Goal: Transaction & Acquisition: Purchase product/service

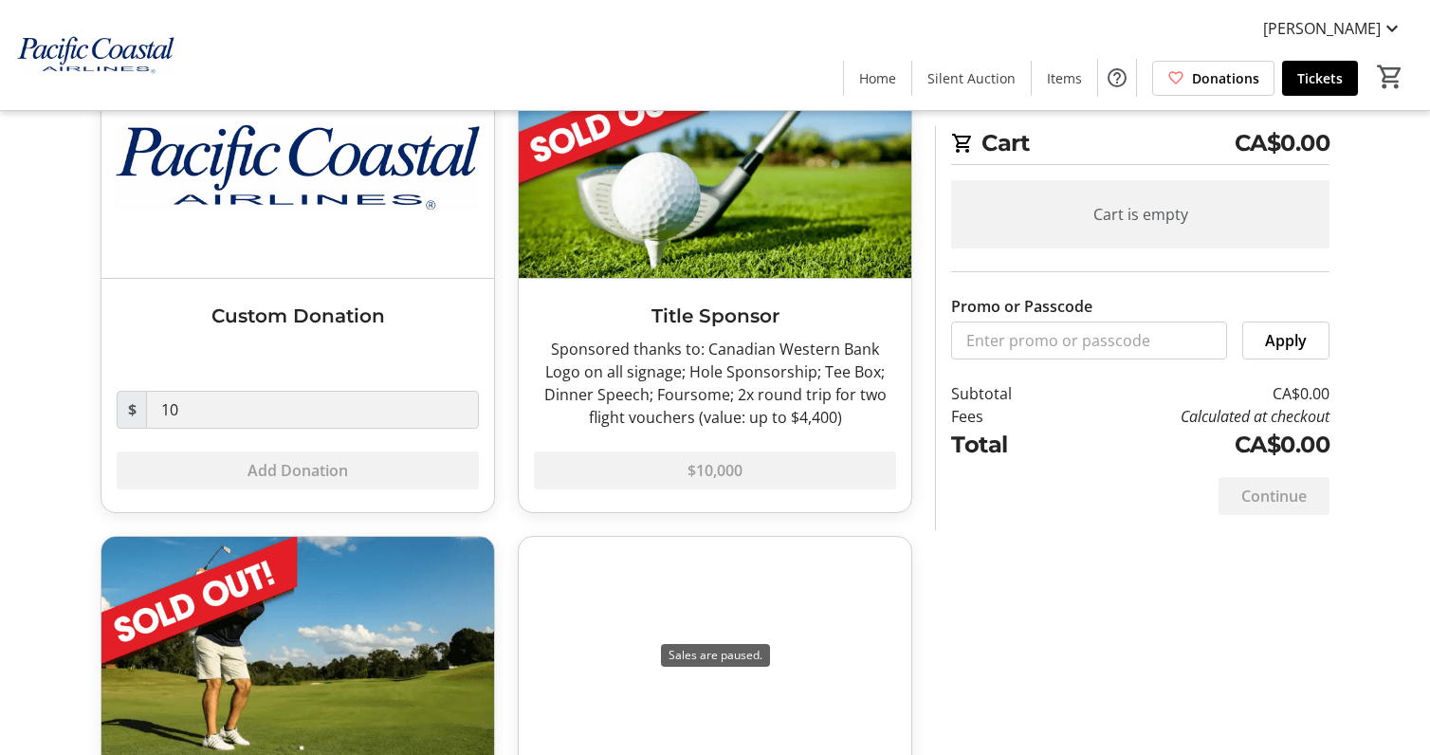
scroll to position [249, 0]
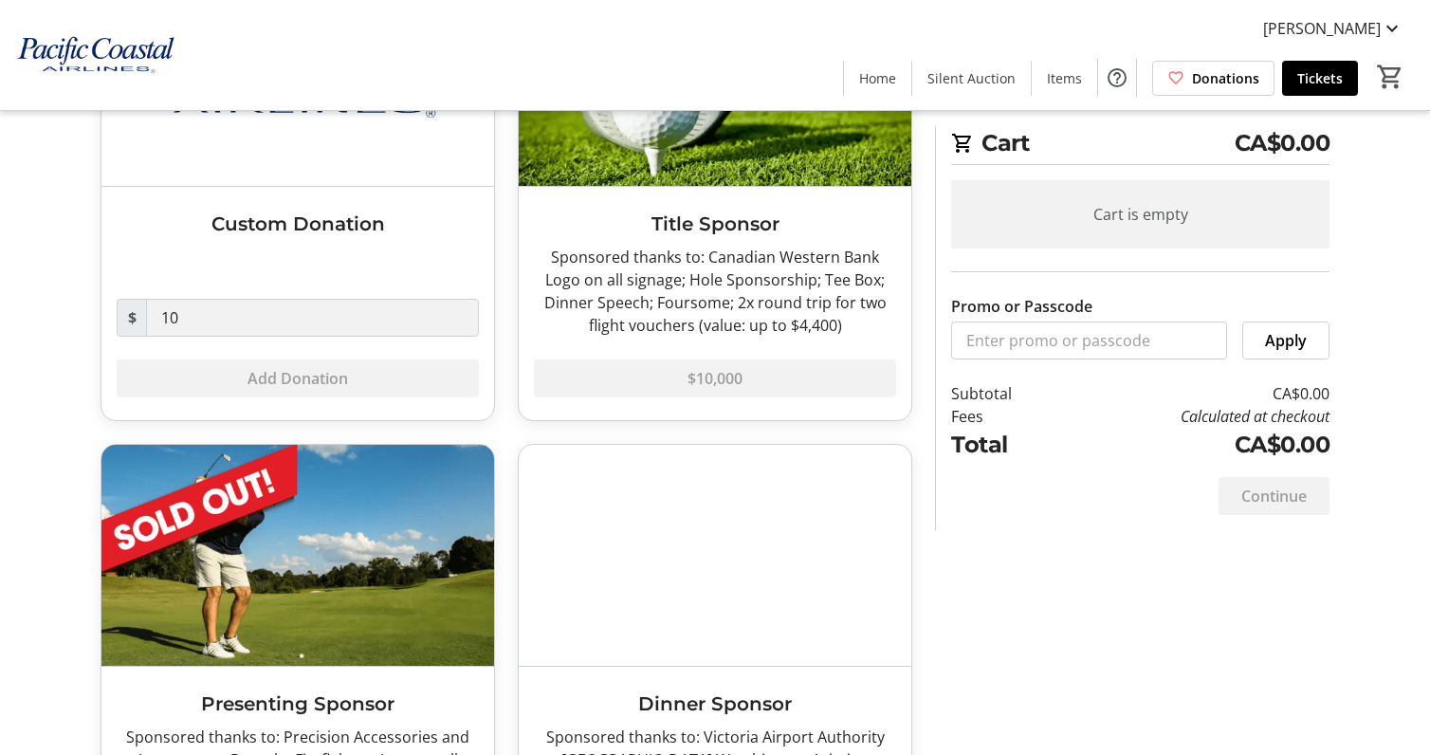
click at [414, 538] on img at bounding box center [297, 555] width 393 height 221
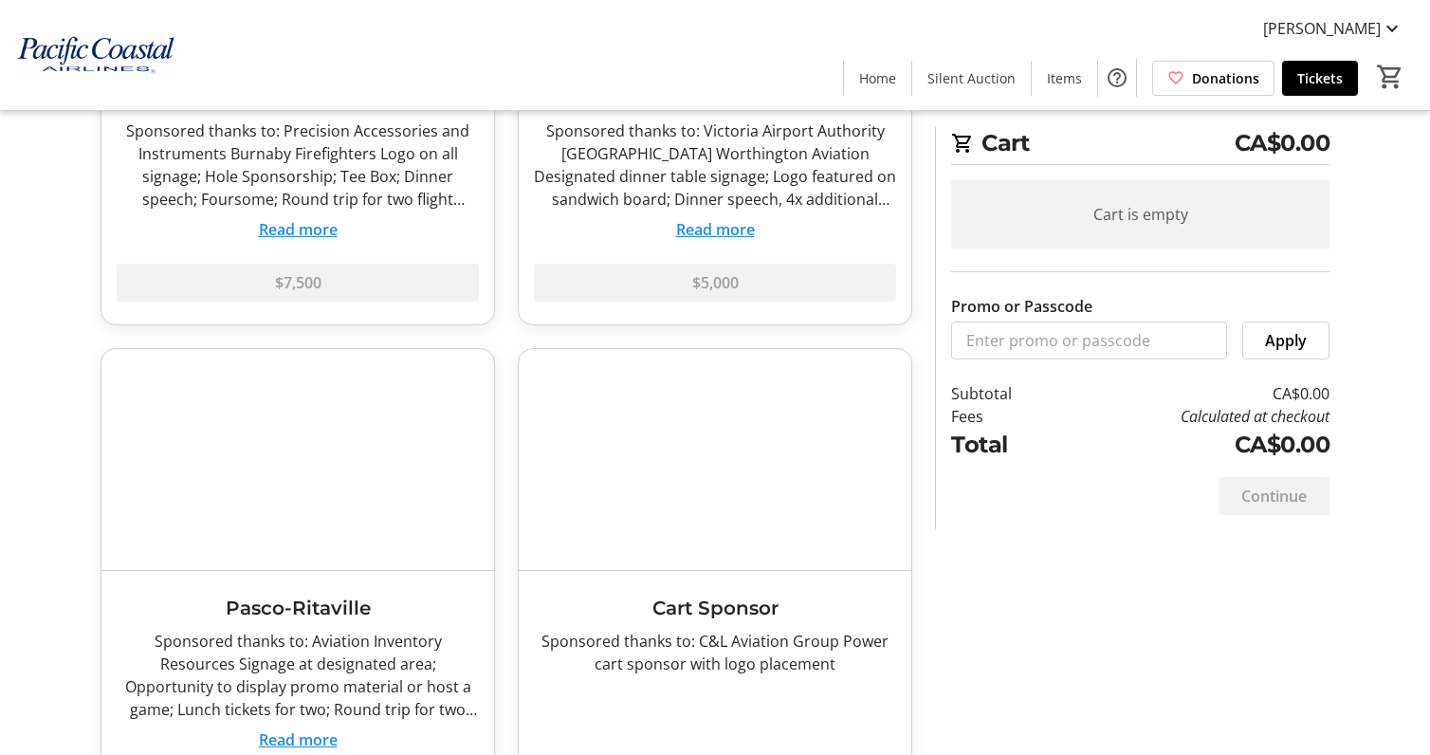
scroll to position [871, 0]
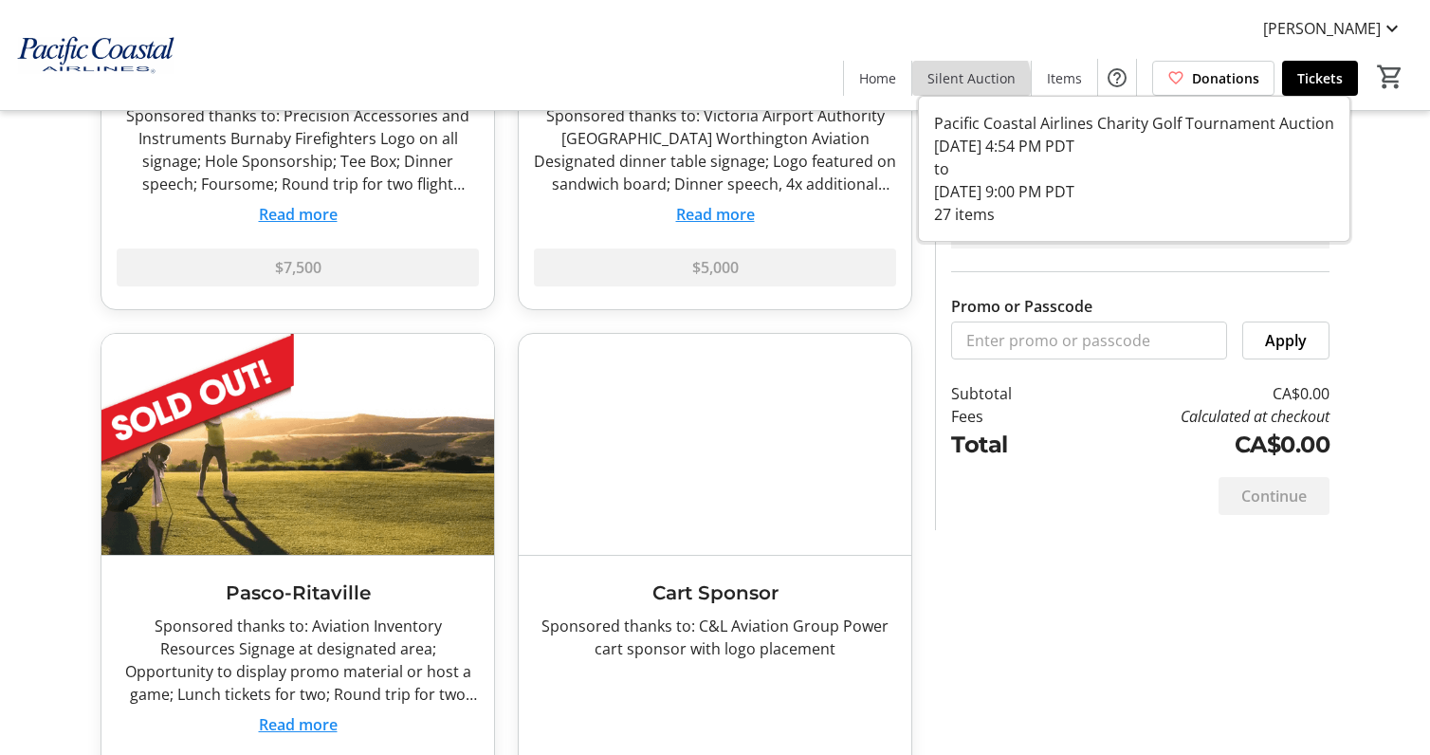
click at [971, 83] on span "Silent Auction" at bounding box center [972, 78] width 88 height 20
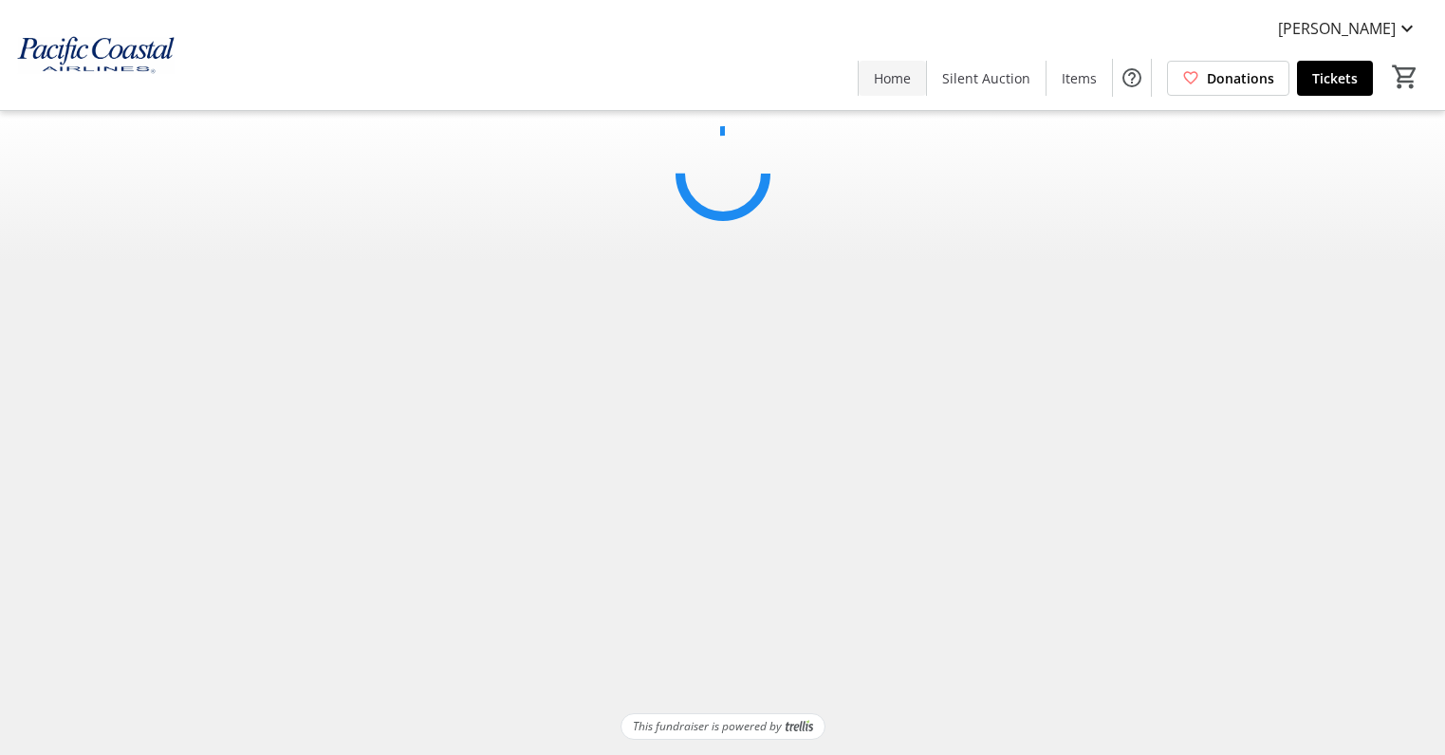
click at [898, 81] on span "Home" at bounding box center [892, 78] width 37 height 20
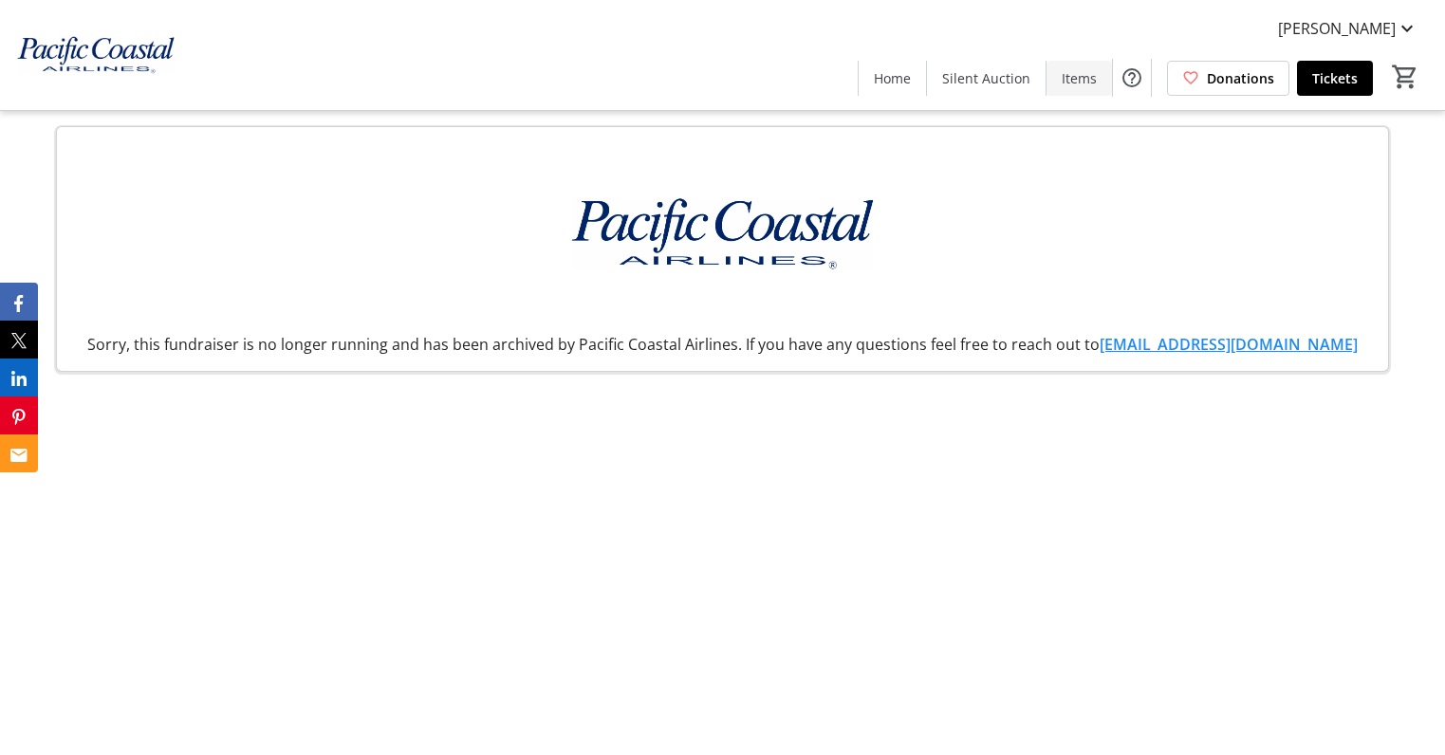
click at [1081, 82] on span "Items" at bounding box center [1078, 78] width 35 height 20
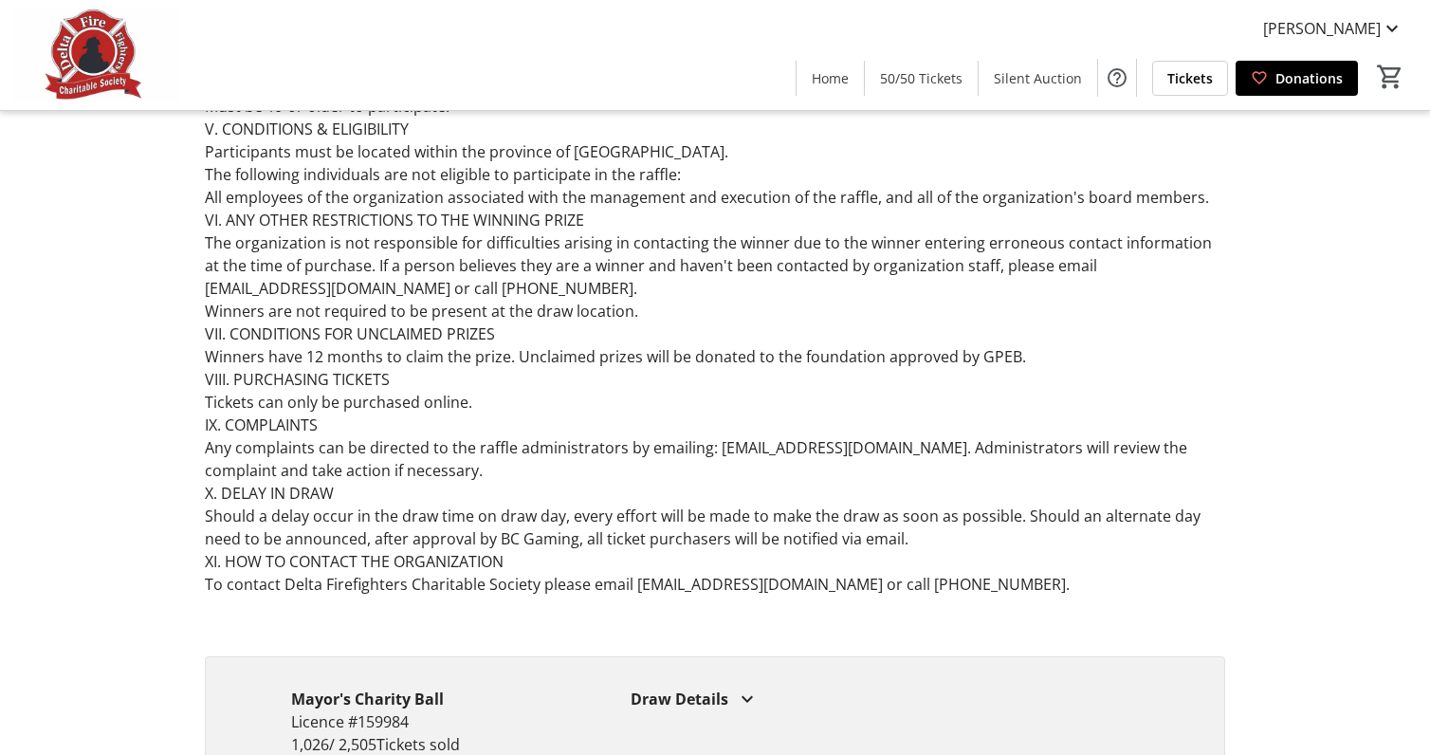
scroll to position [1344, 0]
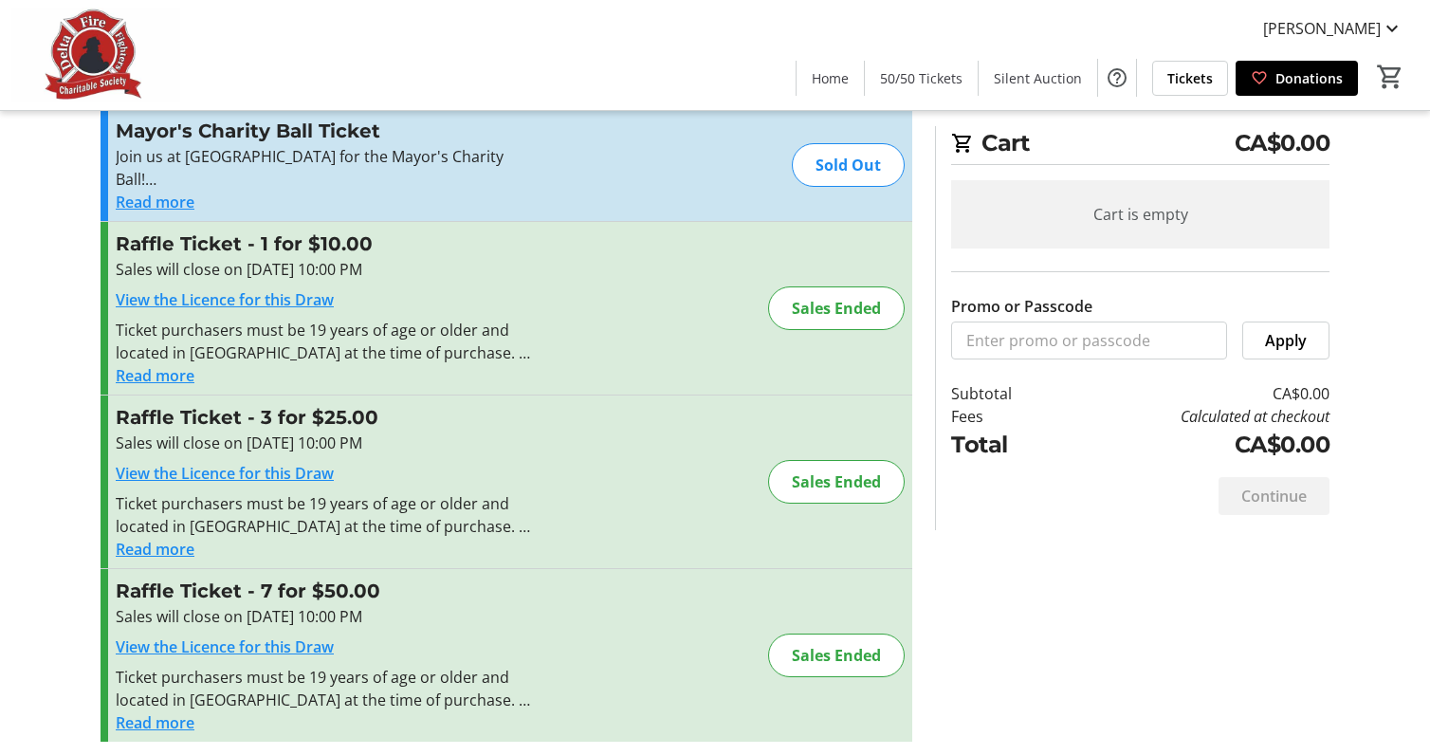
scroll to position [58, 0]
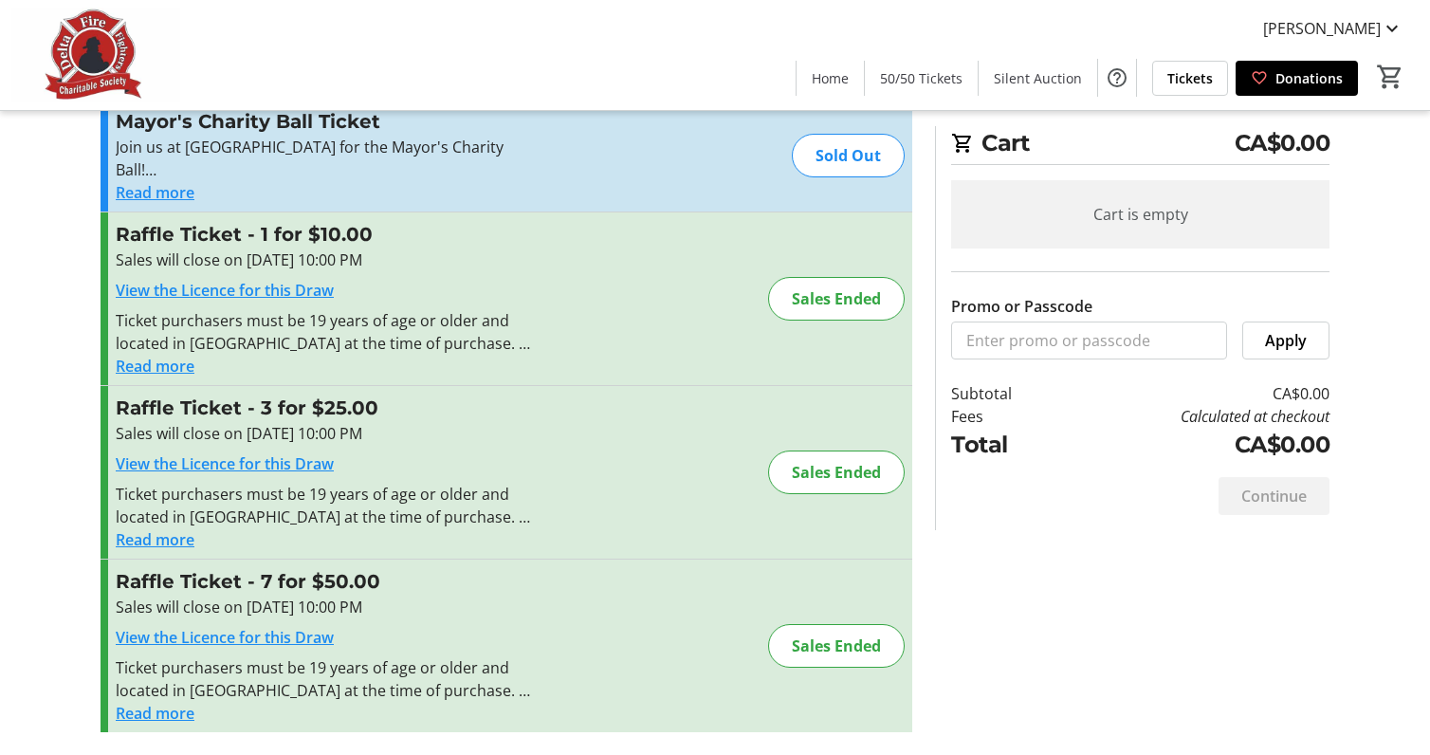
click at [240, 639] on link "View the Licence for this Draw" at bounding box center [225, 637] width 218 height 21
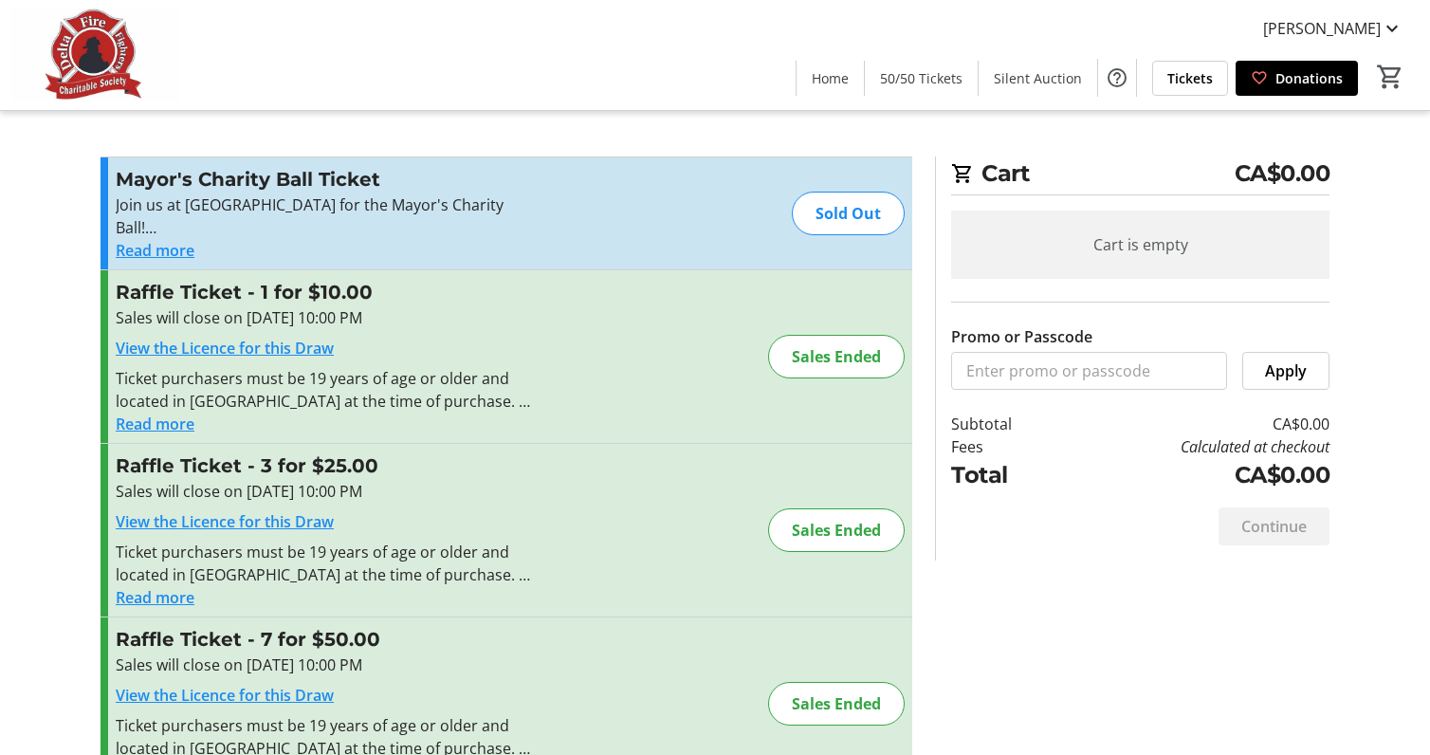
click at [272, 522] on link "View the Licence for this Draw" at bounding box center [225, 521] width 218 height 21
drag, startPoint x: 327, startPoint y: 492, endPoint x: 435, endPoint y: 521, distance: 111.8
click at [327, 493] on div "Sales will close on [DATE] 10:00 PM" at bounding box center [323, 491] width 414 height 23
click at [834, 532] on div "Sales Ended" at bounding box center [836, 530] width 137 height 44
click at [319, 331] on div "Sales will close on [DATE] 10:00 PM View the Licence for this Draw Ticket purch…" at bounding box center [323, 370] width 414 height 129
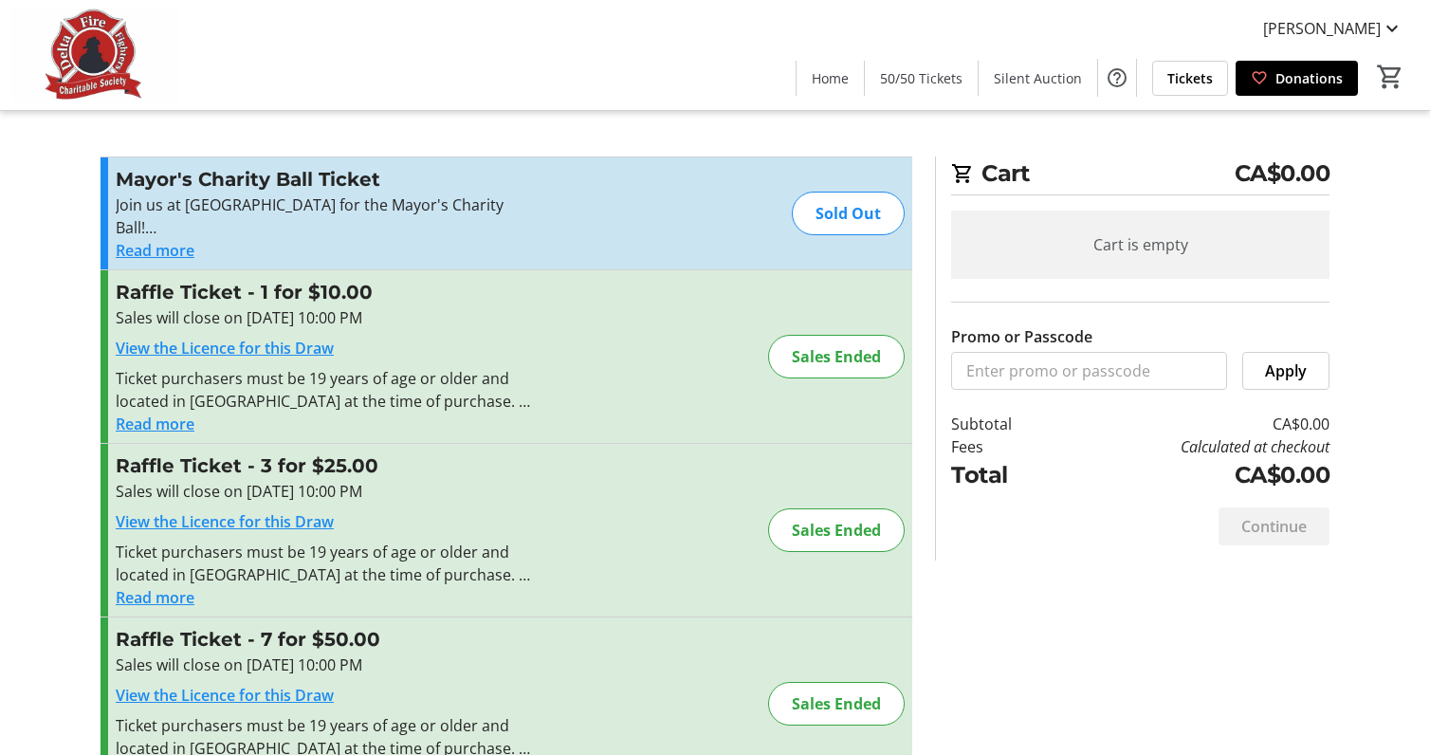
click at [179, 427] on button "Read more" at bounding box center [155, 424] width 79 height 23
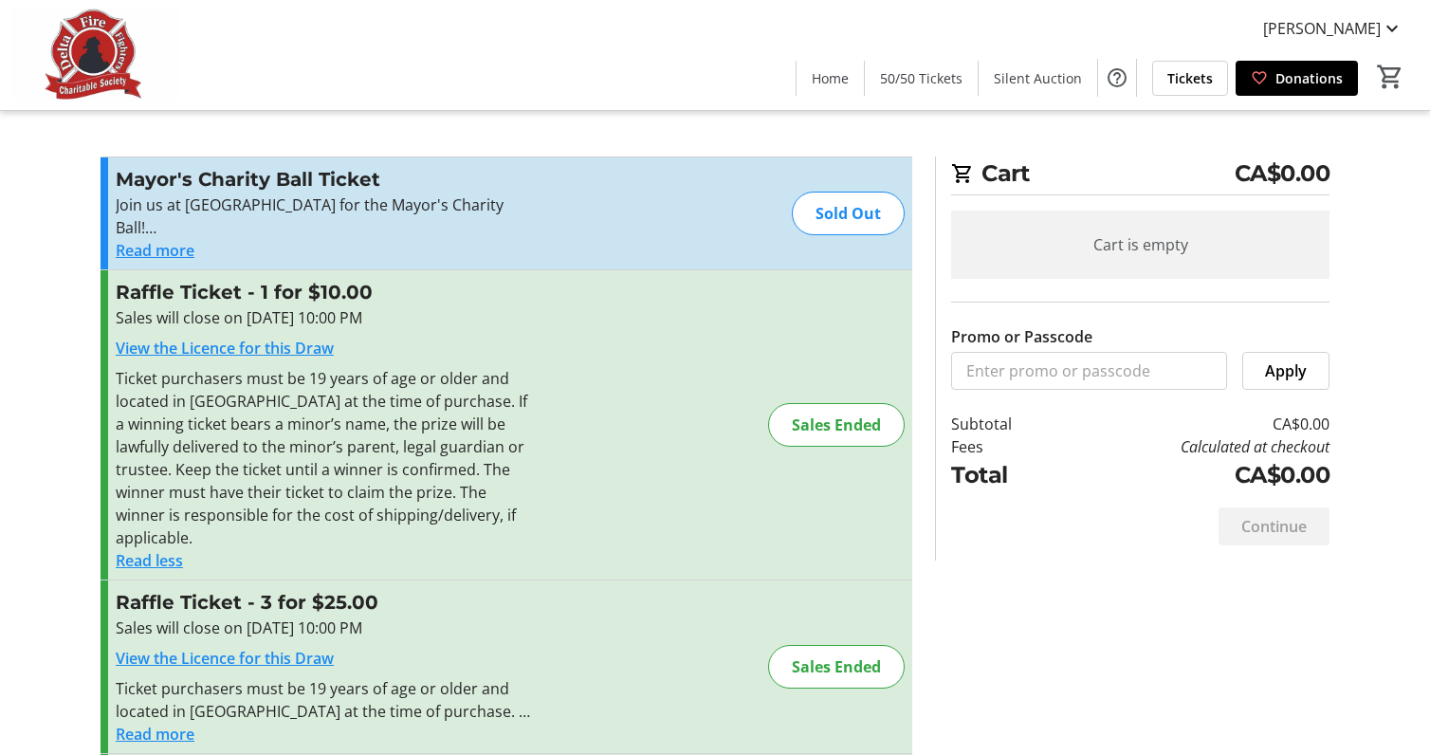
click at [240, 346] on link "View the Licence for this Draw" at bounding box center [225, 348] width 218 height 21
